Goal: Task Accomplishment & Management: Manage account settings

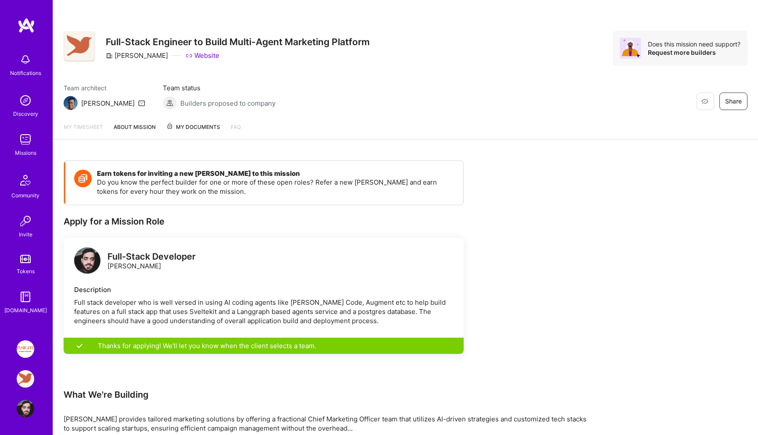
click at [181, 127] on span "My Documents" at bounding box center [193, 127] width 54 height 10
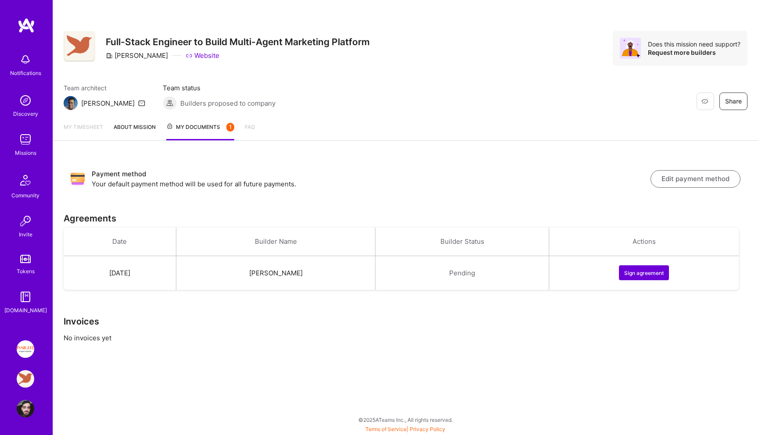
click at [650, 279] on button "Sign agreement" at bounding box center [644, 273] width 50 height 15
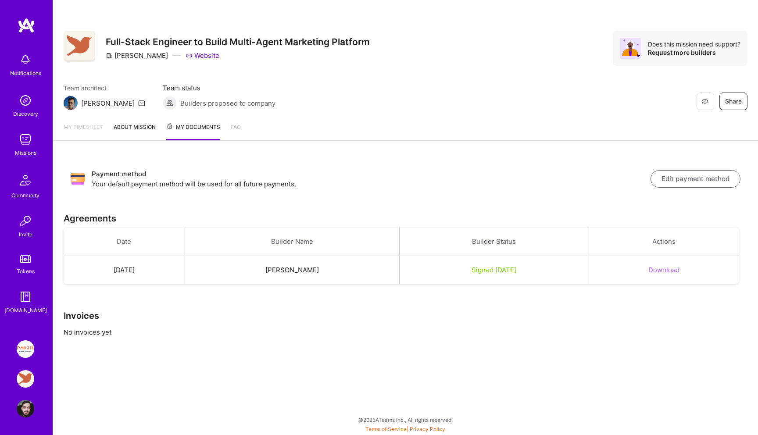
click at [119, 141] on div "My timesheet About Mission My Documents FAQ" at bounding box center [405, 127] width 705 height 25
click at [121, 133] on link "About Mission" at bounding box center [135, 131] width 42 height 18
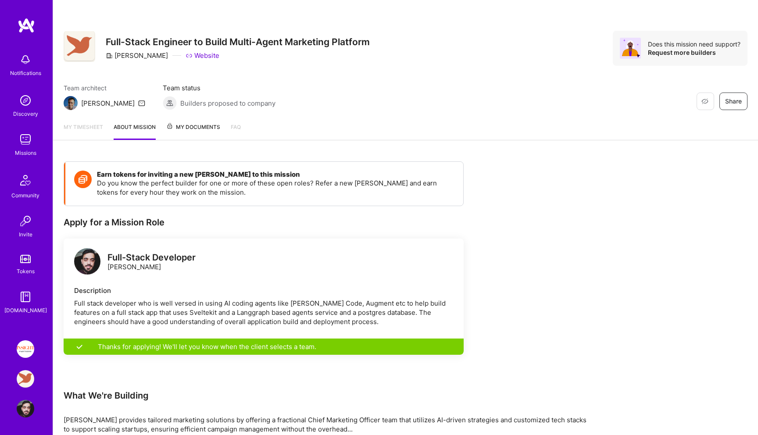
click at [96, 348] on div "Thanks for applying! We'll let you know when the client selects a team." at bounding box center [264, 347] width 400 height 16
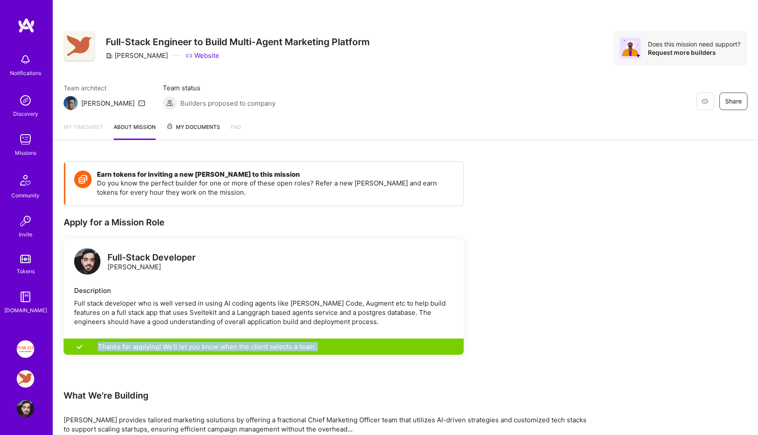
drag, startPoint x: 96, startPoint y: 348, endPoint x: 380, endPoint y: 348, distance: 284.4
click at [375, 348] on div "Thanks for applying! We'll let you know when the client selects a team." at bounding box center [264, 347] width 400 height 16
click at [380, 348] on div "Thanks for applying! We'll let you know when the client selects a team." at bounding box center [264, 347] width 400 height 16
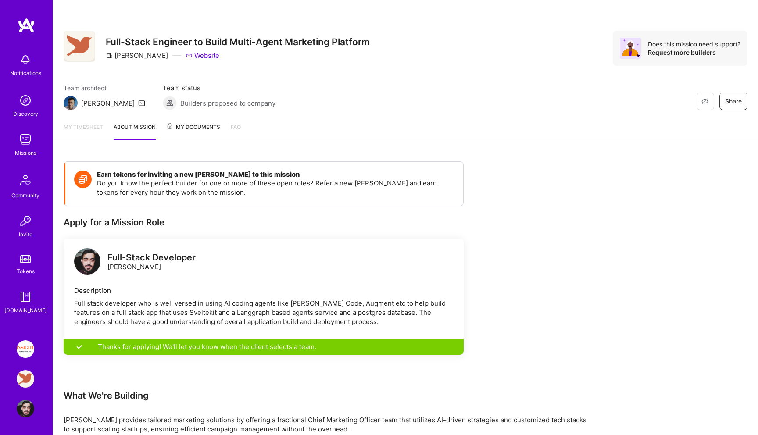
click at [279, 373] on div "Earn tokens for inviting a new [PERSON_NAME] to this mission Do you know the pe…" at bounding box center [264, 275] width 400 height 229
click at [24, 146] on img at bounding box center [26, 140] width 18 height 18
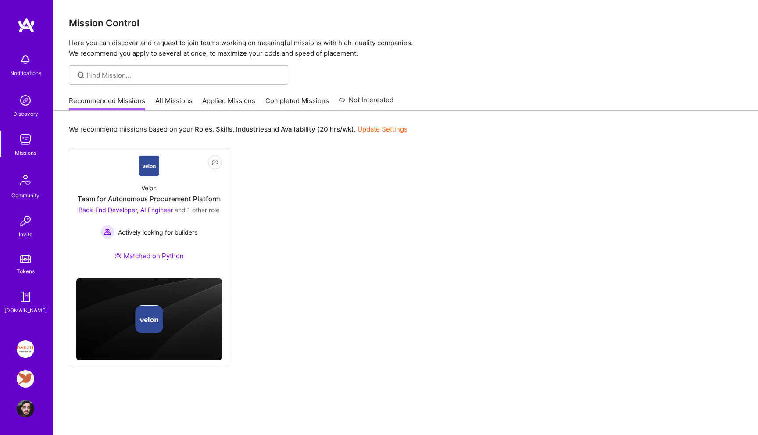
click at [32, 144] on img at bounding box center [26, 140] width 18 height 18
